Goal: Check status

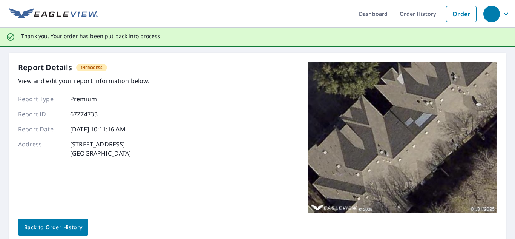
scroll to position [31, 0]
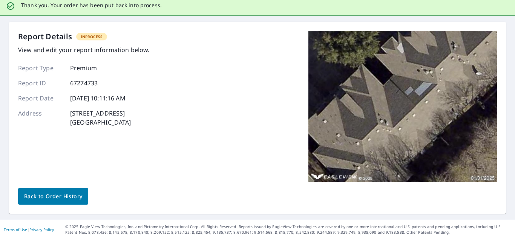
click at [46, 197] on span "Back to Order History" at bounding box center [53, 195] width 58 height 9
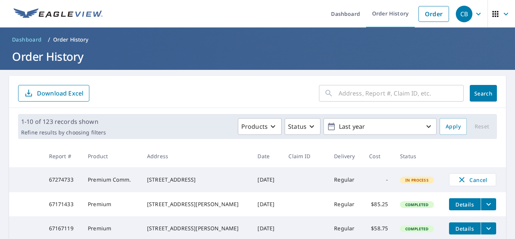
scroll to position [75, 0]
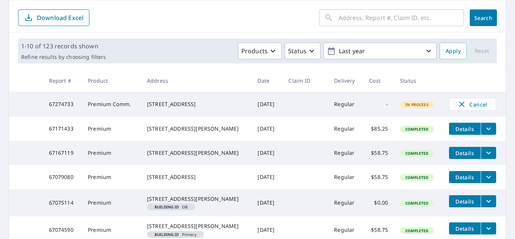
click at [62, 105] on td "67274733" at bounding box center [62, 104] width 39 height 25
click at [153, 105] on div "320 Starleaf Trl Garland, TX 75040" at bounding box center [196, 104] width 98 height 8
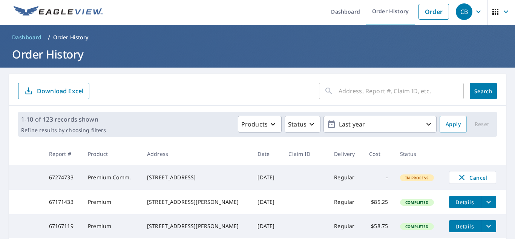
scroll to position [0, 0]
